Goal: Navigation & Orientation: Find specific page/section

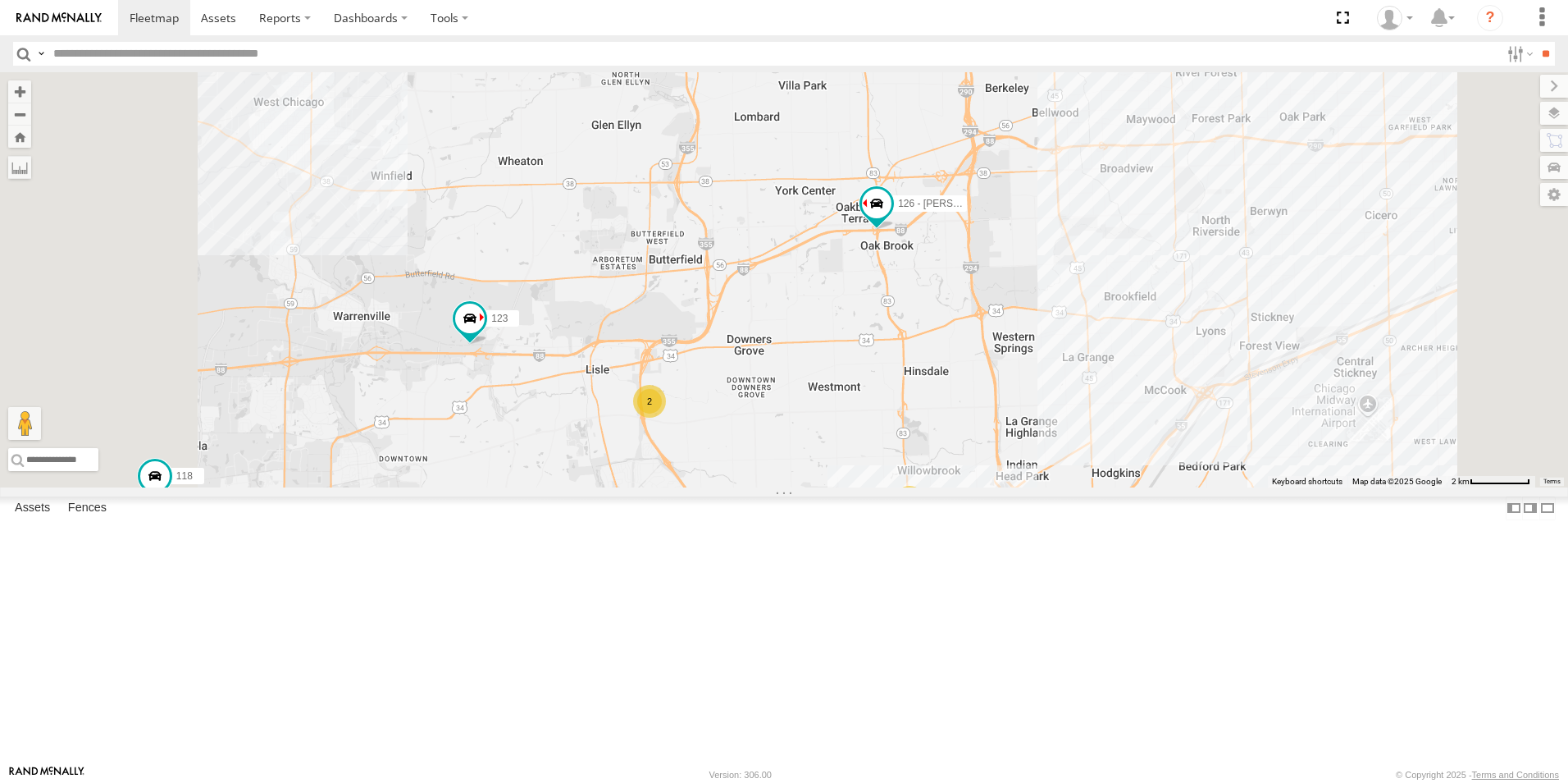
click at [72, 15] on img at bounding box center [58, 18] width 86 height 11
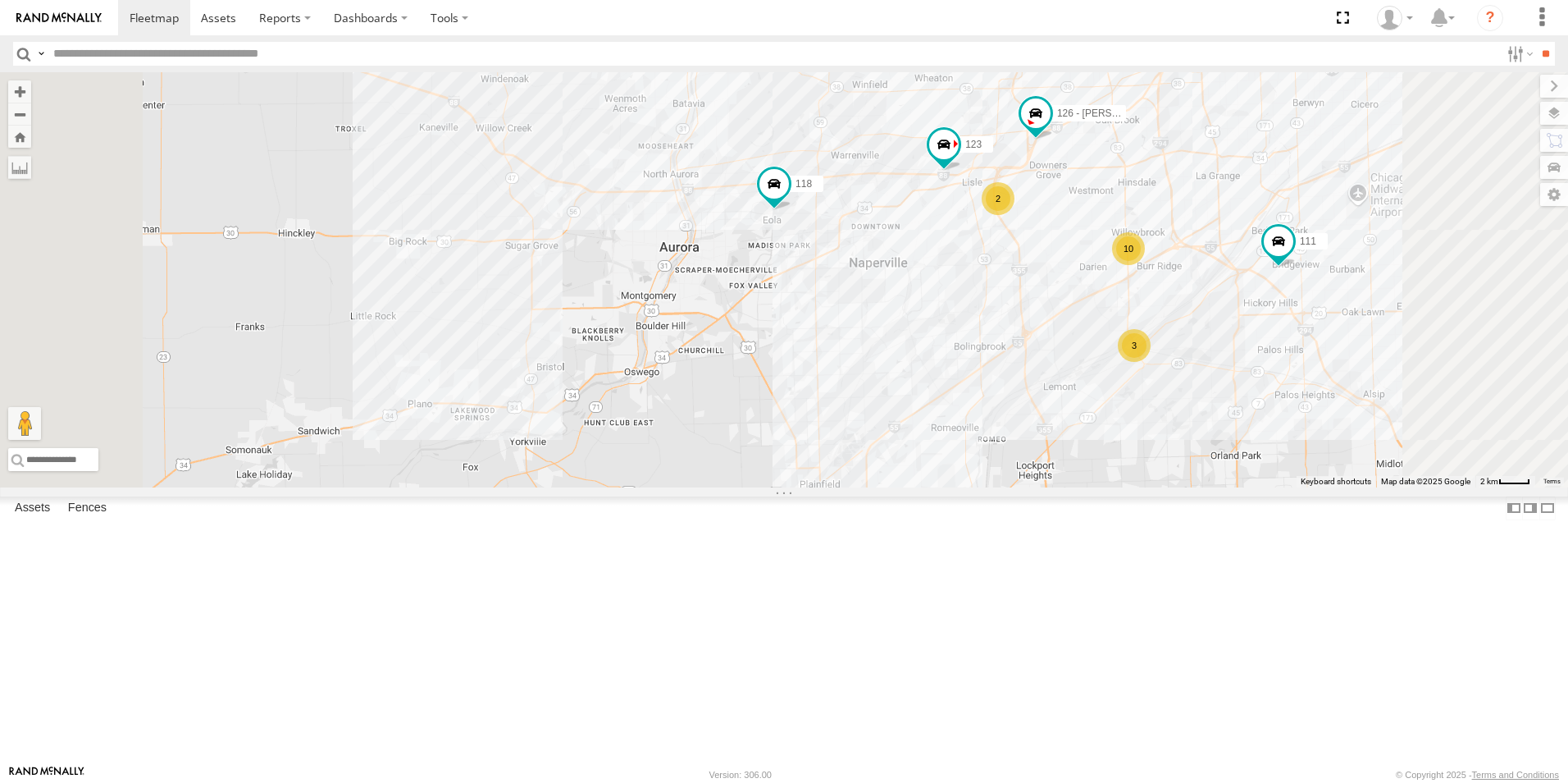
drag, startPoint x: 958, startPoint y: 249, endPoint x: 965, endPoint y: 274, distance: 26.0
click at [965, 274] on div "4449 111 126 - [PERSON_NAME] 121- [PERSON_NAME] 123 125 - [PERSON_NAME] 118 607…" at bounding box center [784, 280] width 1568 height 415
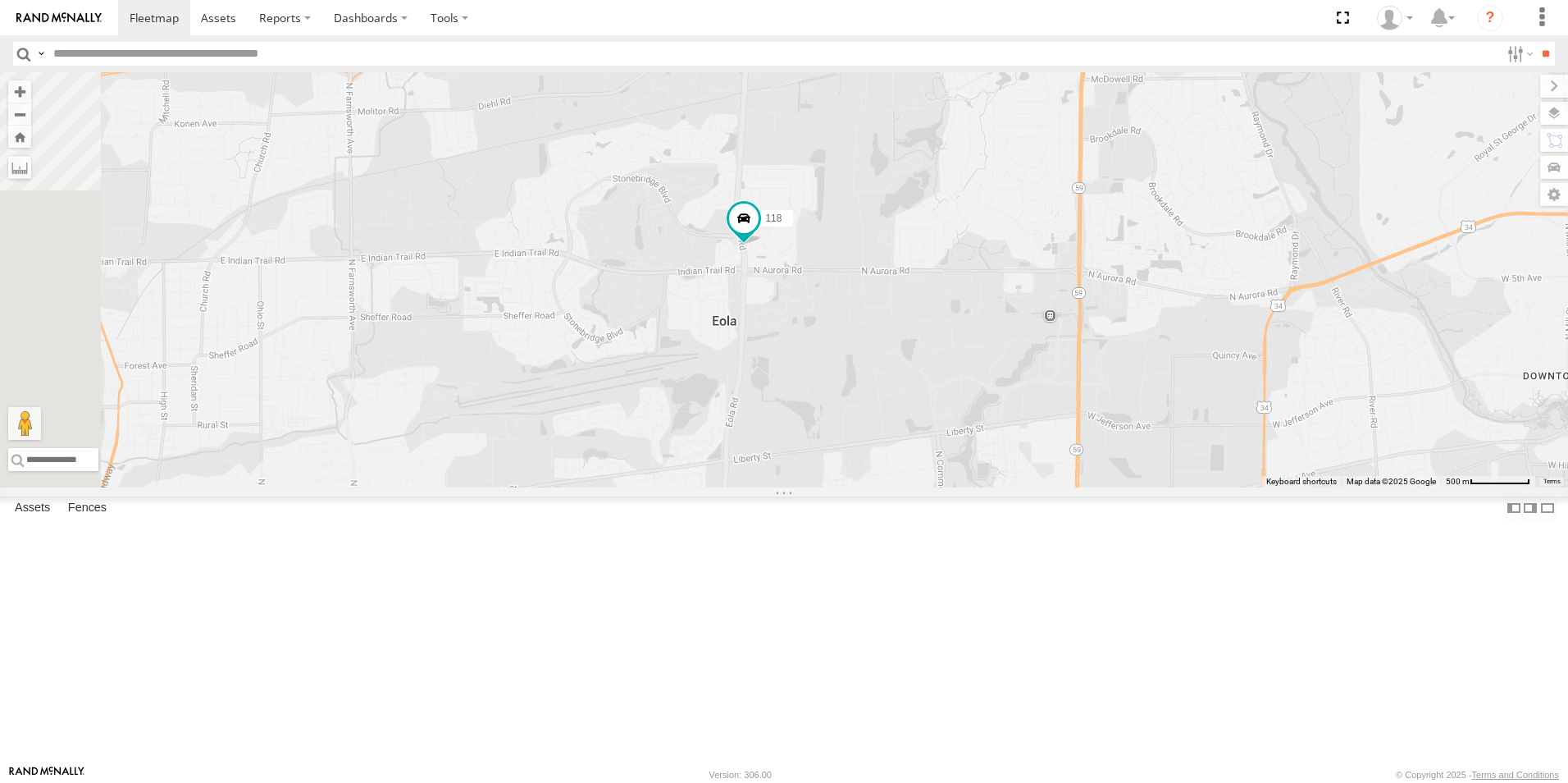
click at [51, 13] on img at bounding box center [58, 18] width 86 height 11
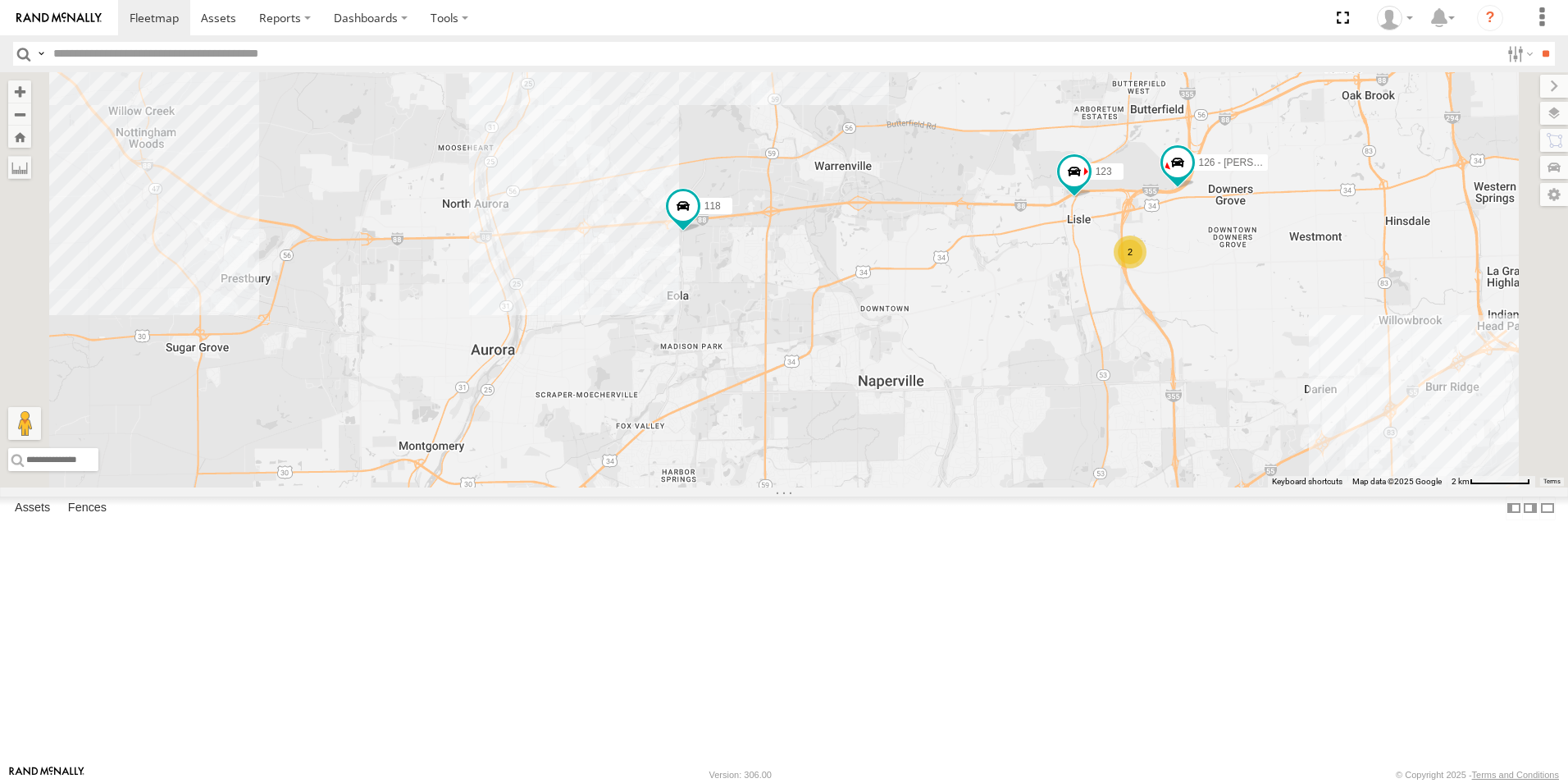
click at [88, 3] on link at bounding box center [59, 17] width 119 height 35
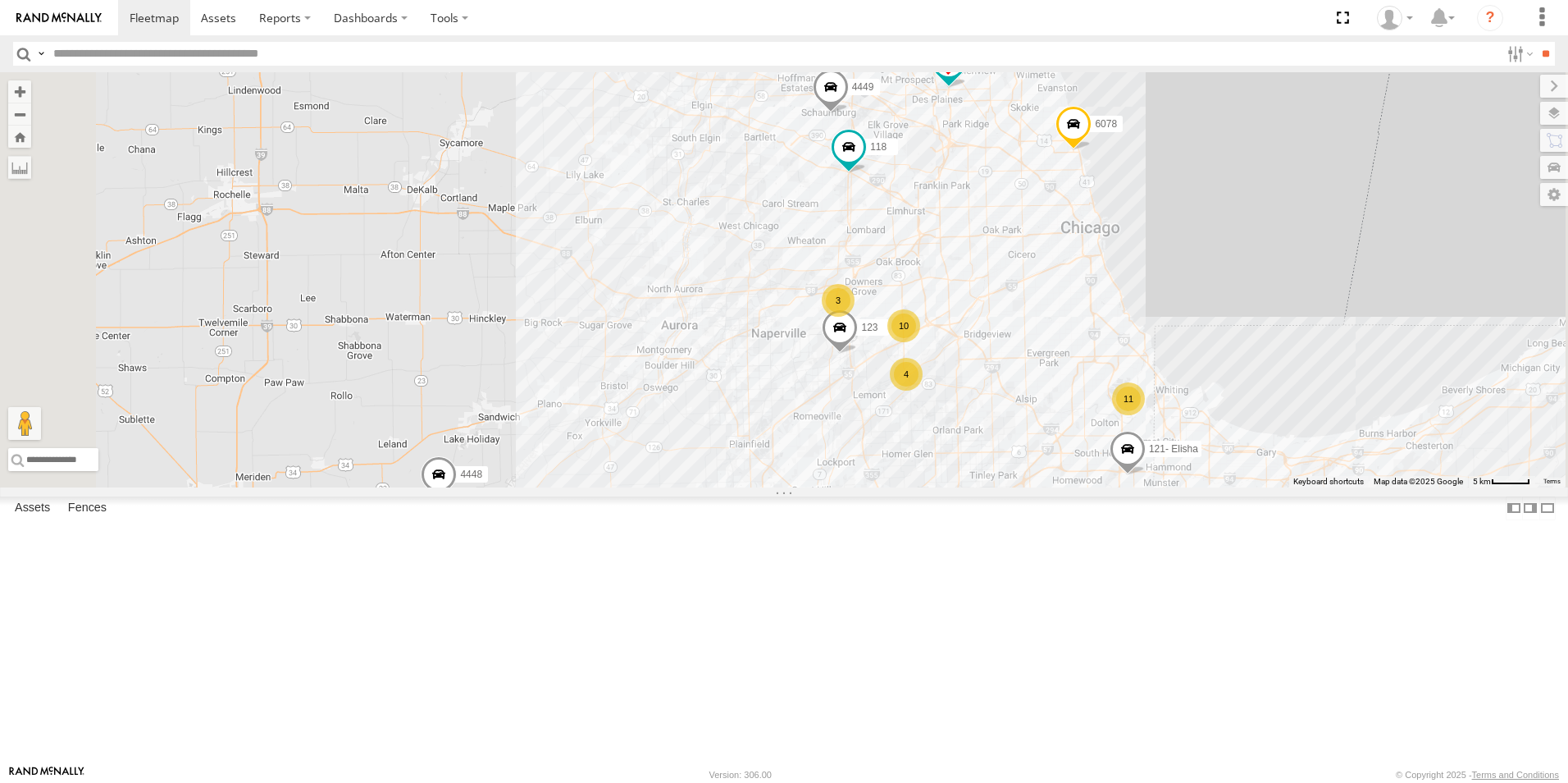
click at [67, 19] on img at bounding box center [58, 18] width 86 height 11
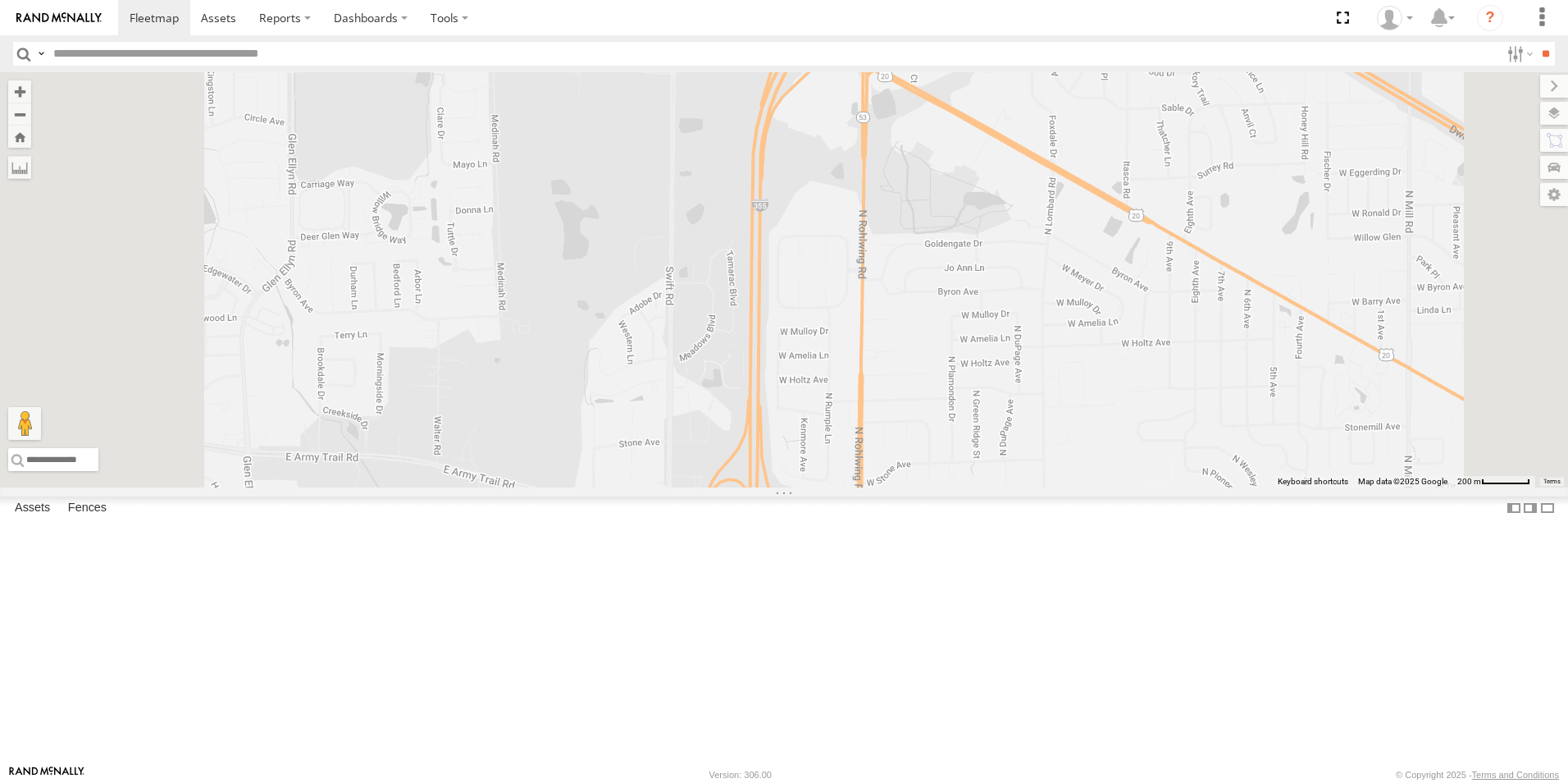
click at [73, 10] on link at bounding box center [59, 17] width 119 height 35
